Goal: Transaction & Acquisition: Purchase product/service

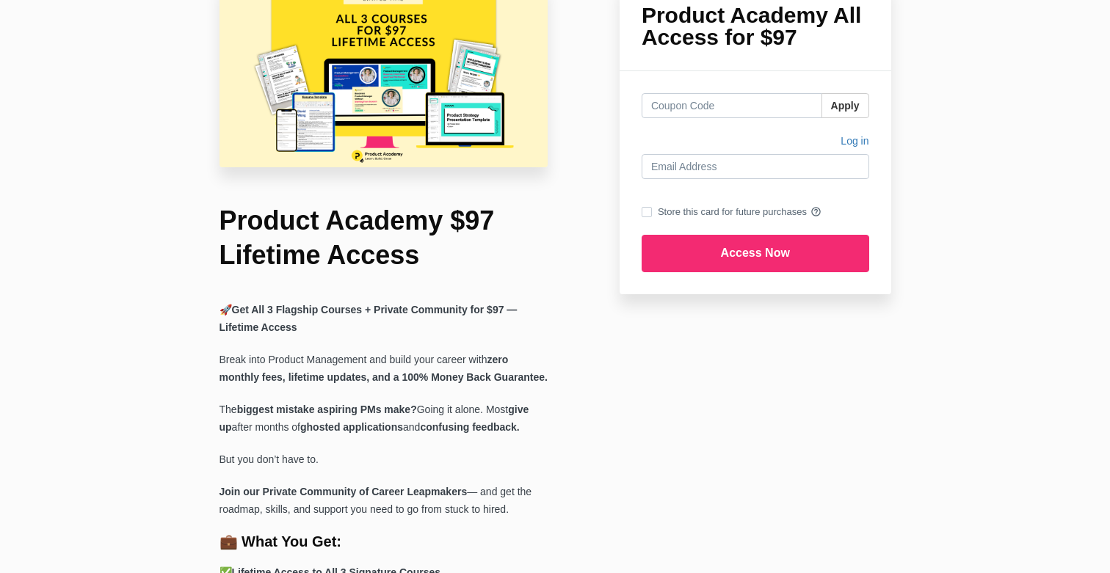
scroll to position [65, 0]
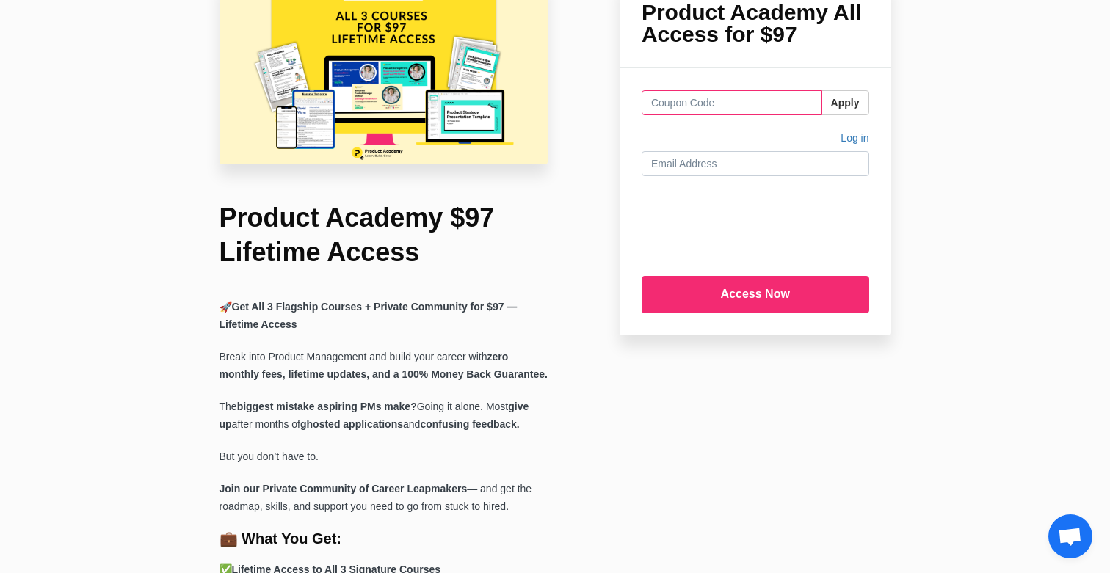
click at [712, 105] on input "text" at bounding box center [732, 102] width 181 height 25
click at [854, 98] on button "Apply" at bounding box center [846, 102] width 48 height 25
click at [759, 111] on input "LUNCH" at bounding box center [732, 102] width 181 height 25
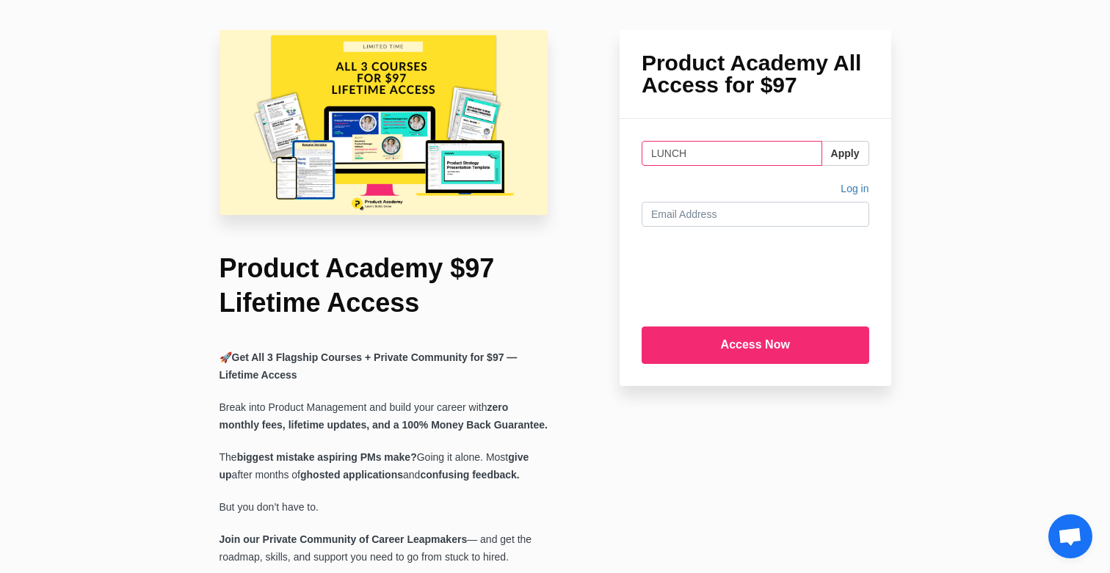
scroll to position [0, 0]
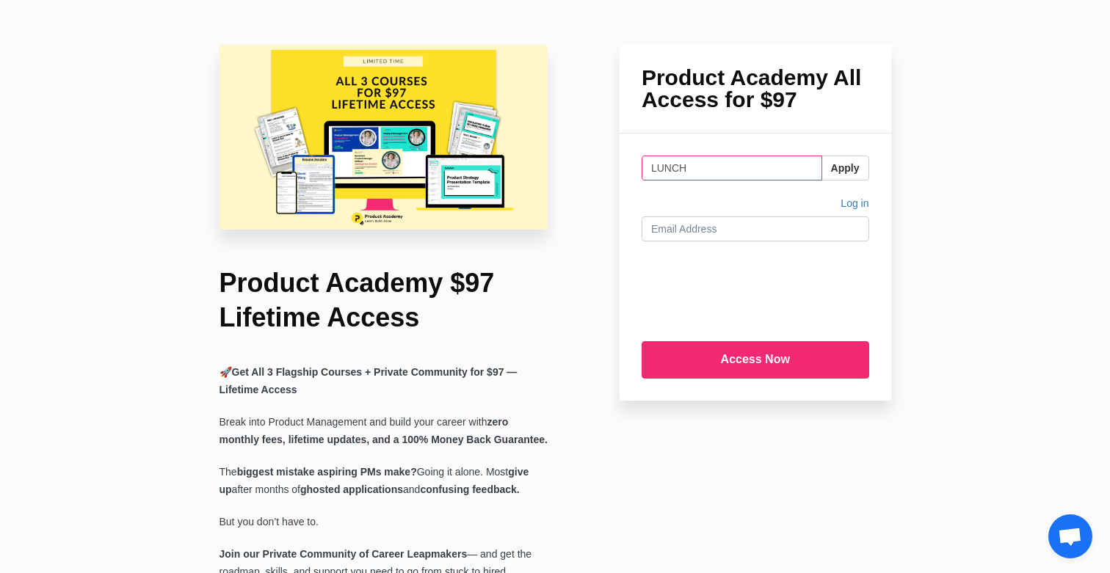
click at [724, 157] on input "LUNCH" at bounding box center [732, 168] width 181 height 25
click at [721, 164] on input "LUNCH" at bounding box center [732, 168] width 181 height 25
click at [843, 163] on button "Apply" at bounding box center [846, 168] width 48 height 25
click at [700, 178] on input "LUNCHANDLEARN" at bounding box center [732, 168] width 181 height 25
click at [707, 170] on input "LUNCHANDLEARN" at bounding box center [732, 168] width 181 height 25
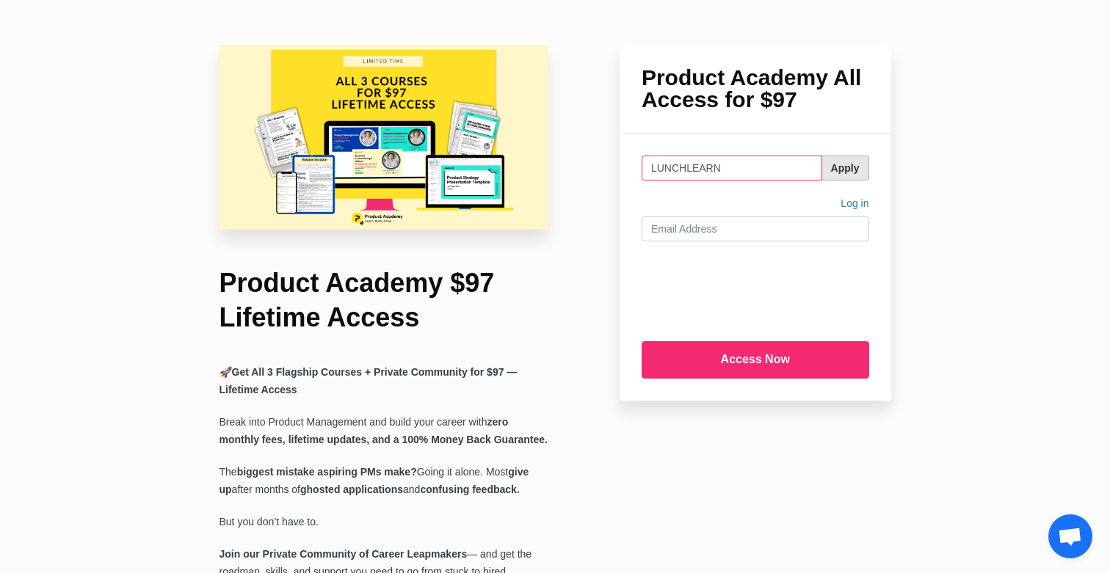
type input "LUNCHLEARN"
click at [846, 156] on button "Apply" at bounding box center [846, 168] width 48 height 25
click at [785, 178] on input "LUNCHLEARN" at bounding box center [732, 168] width 181 height 25
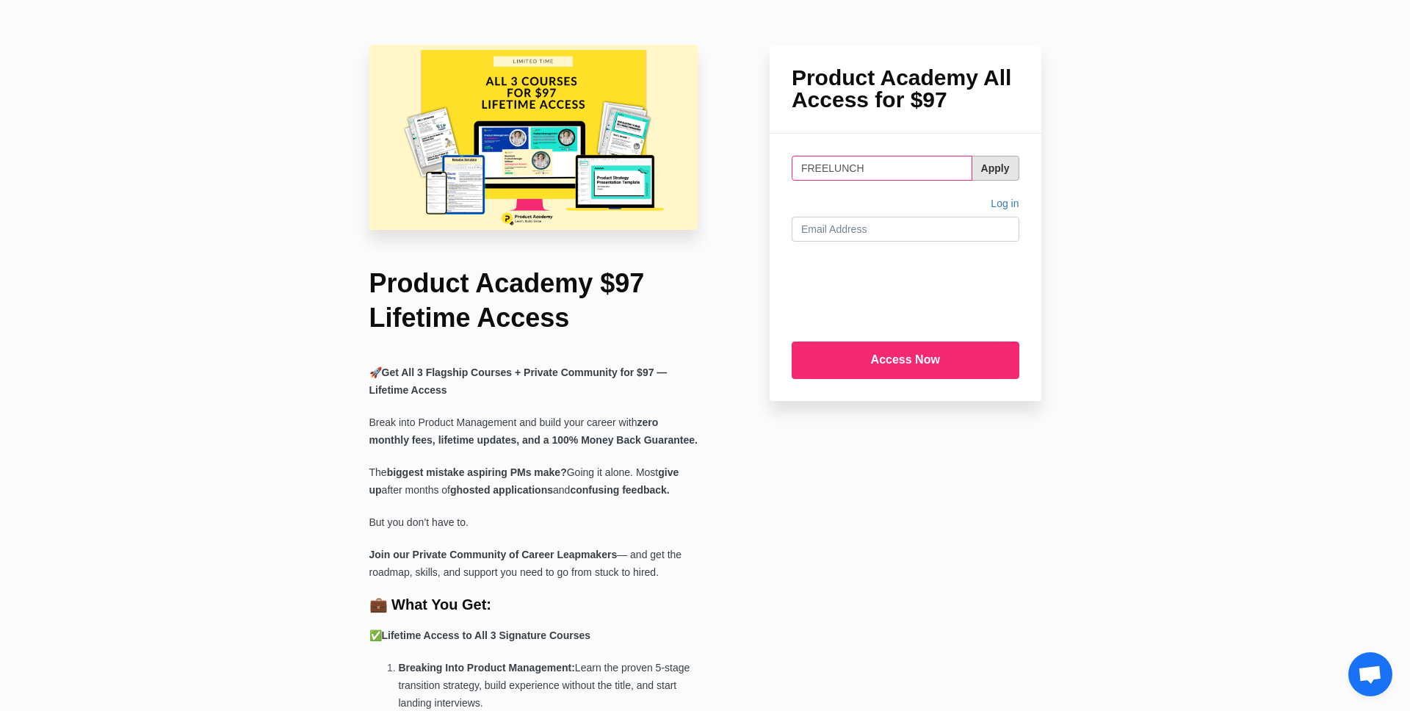
type input "FREELUNCH"
click at [986, 165] on button "Apply" at bounding box center [995, 168] width 48 height 25
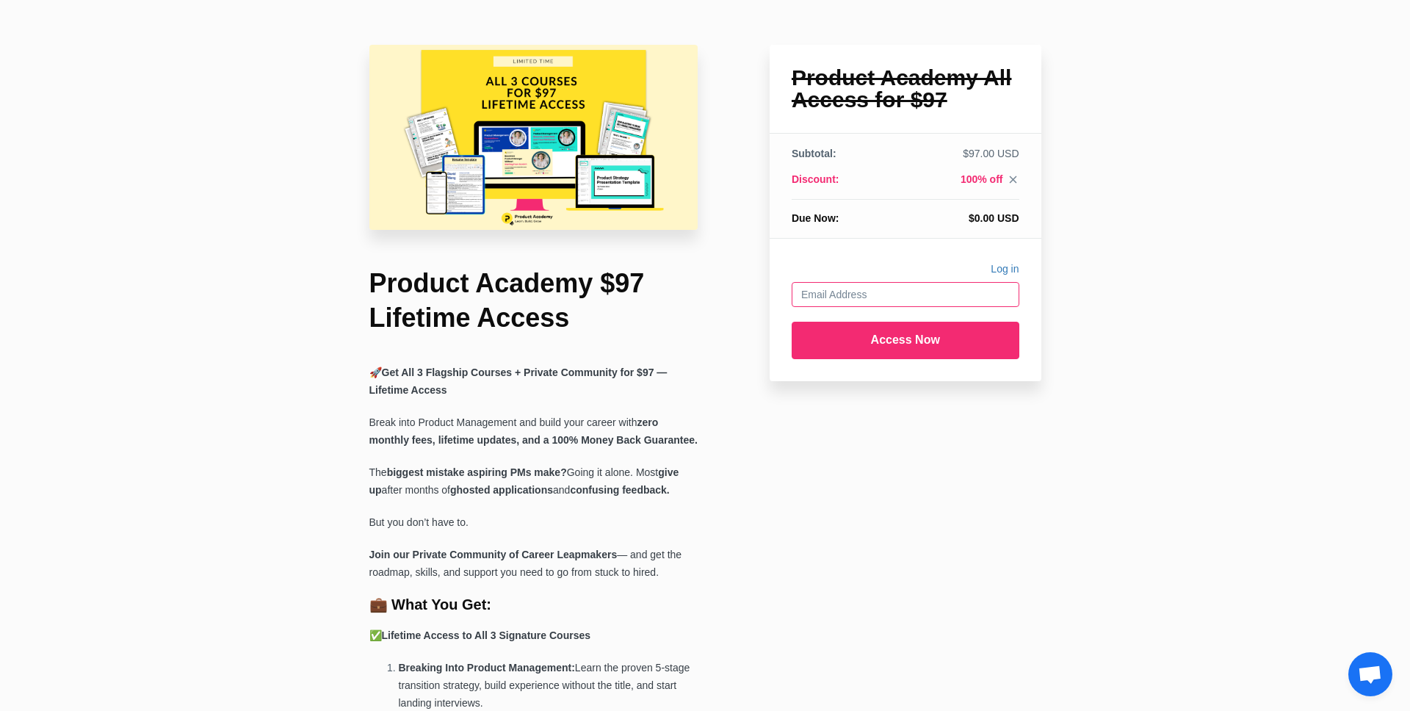
click at [920, 288] on input "email" at bounding box center [905, 294] width 228 height 25
type input "[EMAIL_ADDRESS][DOMAIN_NAME]"
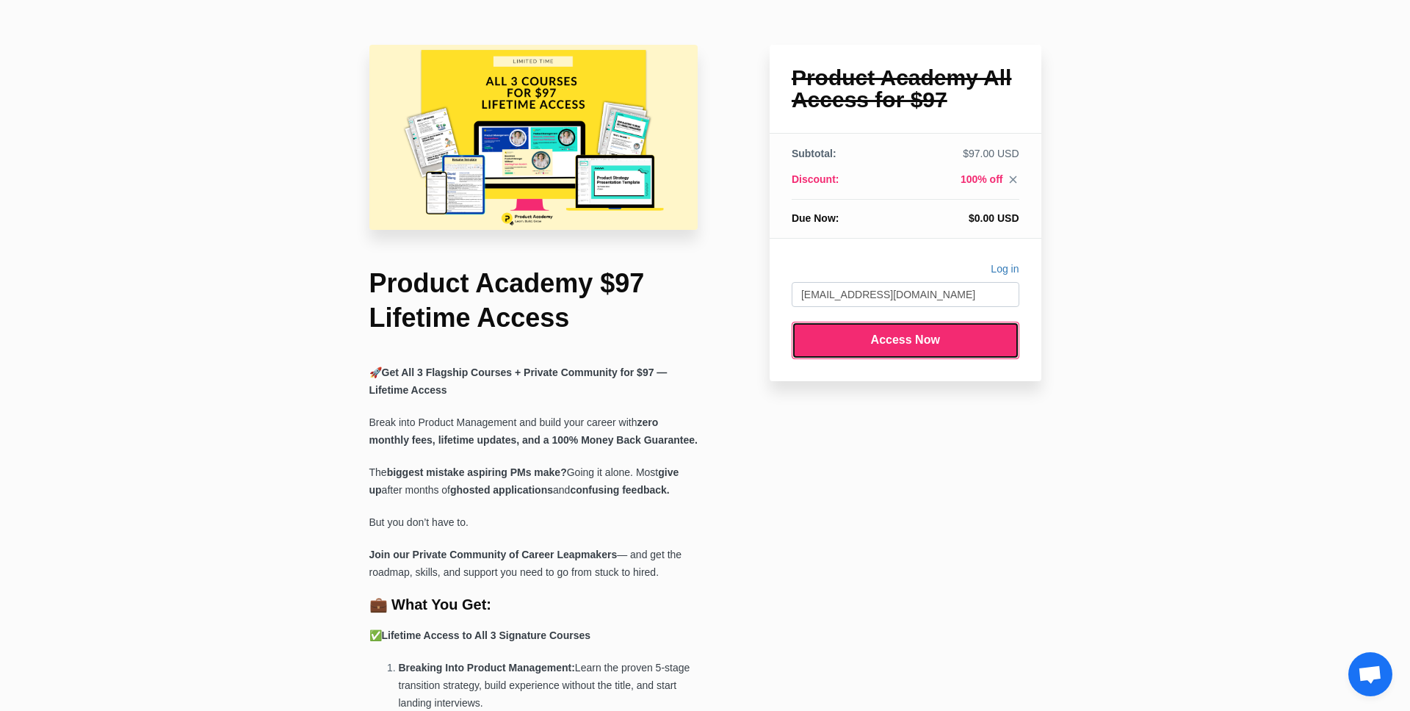
click at [906, 345] on input "Access Now" at bounding box center [905, 340] width 228 height 37
type input "Submitting..."
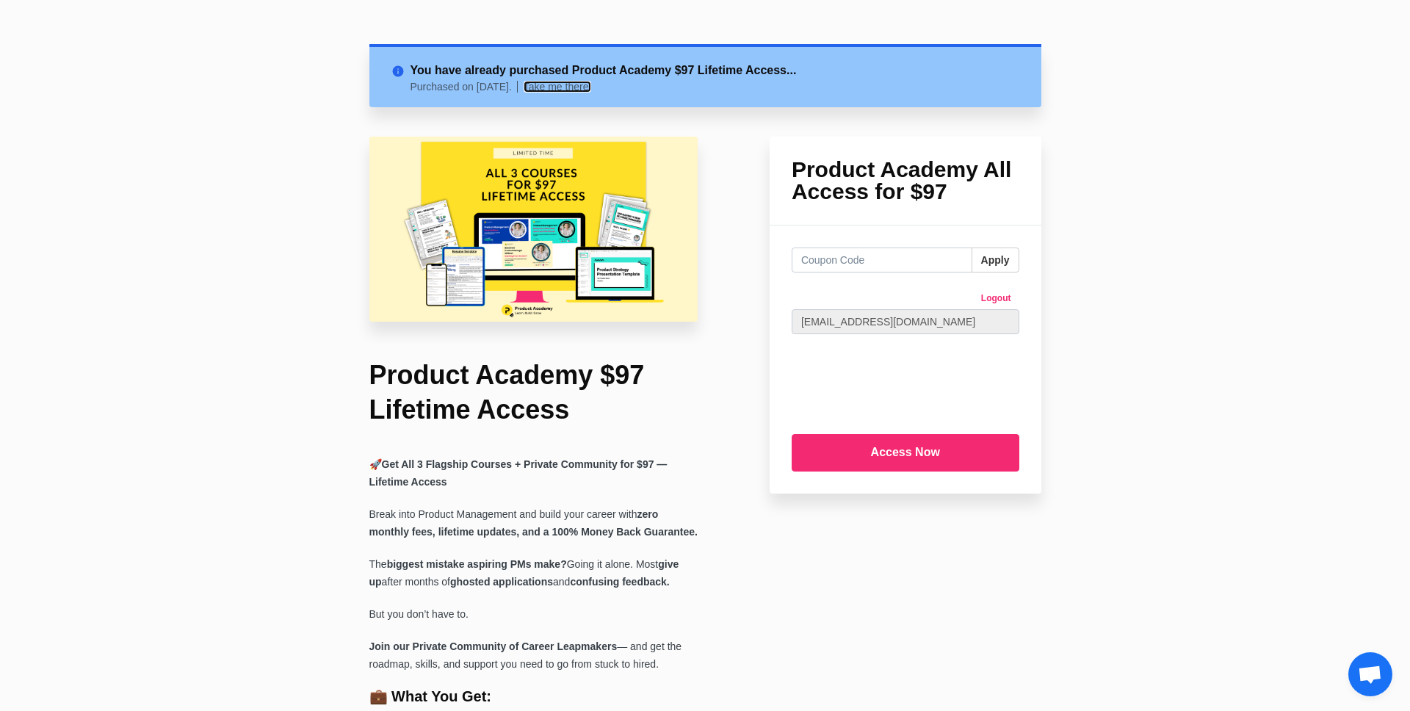
click at [592, 90] on link "Take me there!" at bounding box center [557, 87] width 68 height 12
